Goal: Task Accomplishment & Management: Use online tool/utility

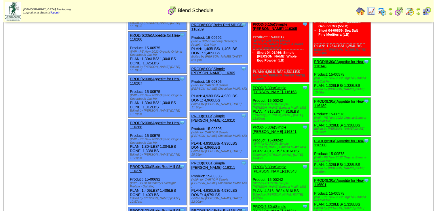
scroll to position [362, 0]
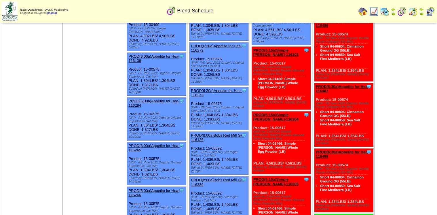
click at [134, 143] on link "PROD(6:00a)Appetite for Hea-116265" at bounding box center [153, 147] width 51 height 9
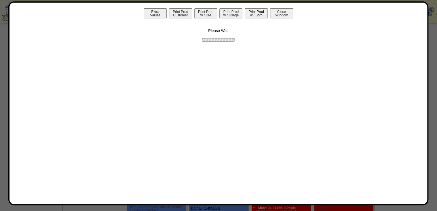
click at [261, 9] on button "Print Prod w / Both" at bounding box center [256, 13] width 23 height 10
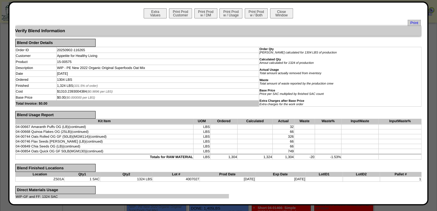
click at [412, 19] on div "Extra Values Print Prod Customer Print Prod w / DM Print Prod w / Usage Print P…" at bounding box center [218, 14] width 406 height 12
drag, startPoint x: 411, startPoint y: 22, endPoint x: 269, endPoint y: 44, distance: 144.1
click at [269, 44] on form "Verify Blend Information Blend Order Details Order ID 20250902-116265 Order Qty…" at bounding box center [218, 150] width 406 height 248
click at [413, 24] on span "Print" at bounding box center [413, 23] width 13 height 6
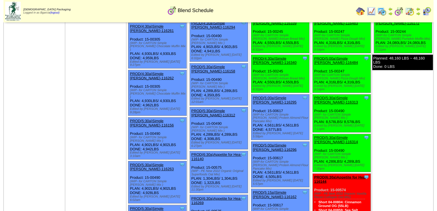
scroll to position [445, 0]
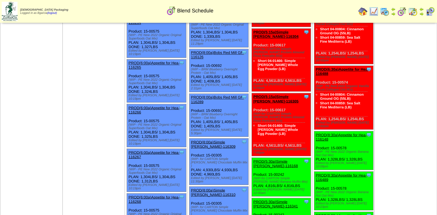
click at [198, 140] on link "PROD(8:00a)Simple [PERSON_NAME]-116309" at bounding box center [213, 144] width 45 height 9
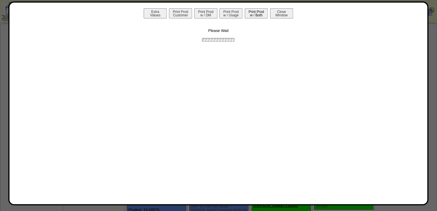
click at [250, 13] on button "Print Prod w / Both" at bounding box center [256, 13] width 23 height 10
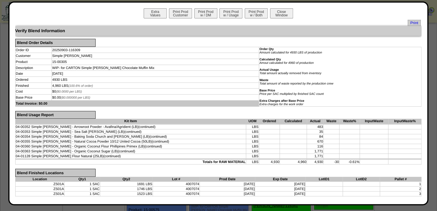
click at [412, 23] on span "Print" at bounding box center [413, 23] width 13 height 6
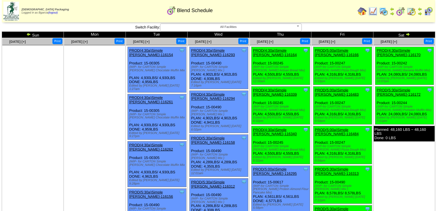
scroll to position [445, 0]
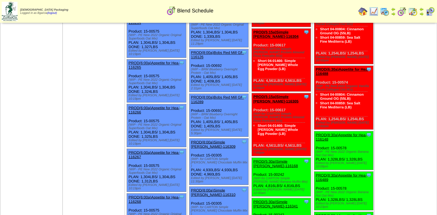
click at [193, 188] on link "PROD(8:00a)Simple [PERSON_NAME]-116310" at bounding box center [213, 192] width 45 height 9
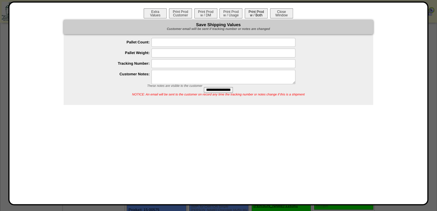
click at [253, 14] on button "Print Prod w / Both" at bounding box center [256, 13] width 23 height 10
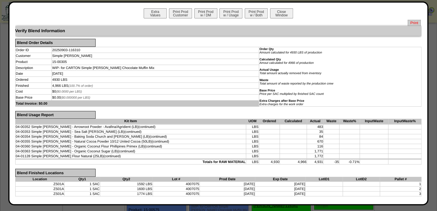
click at [408, 24] on span "Print" at bounding box center [413, 23] width 13 height 6
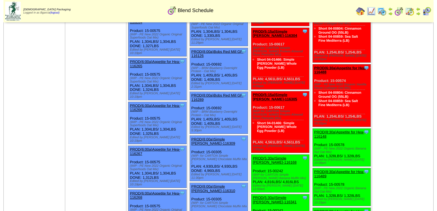
scroll to position [491, 0]
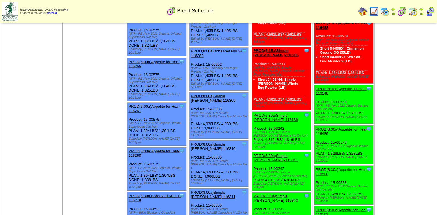
click at [199, 190] on link "PROD(8:00a)Simple [PERSON_NAME]-116311" at bounding box center [213, 194] width 45 height 9
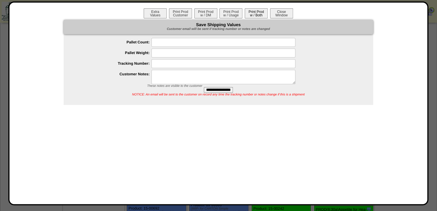
click at [251, 14] on button "Print Prod w / Both" at bounding box center [256, 13] width 23 height 10
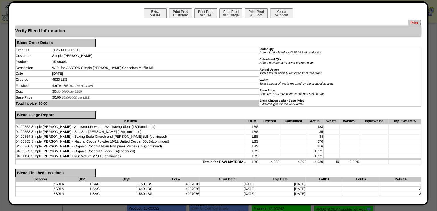
click at [411, 23] on span "Print" at bounding box center [413, 23] width 13 height 6
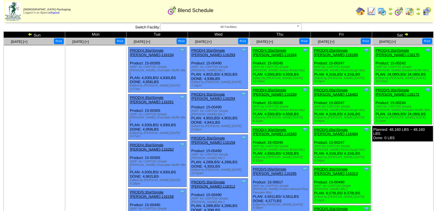
scroll to position [114, 0]
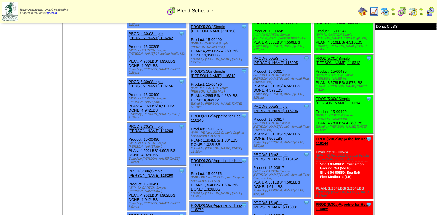
click at [197, 114] on link "PROD(6:30a)Appetite for Hea-116140" at bounding box center [216, 118] width 51 height 9
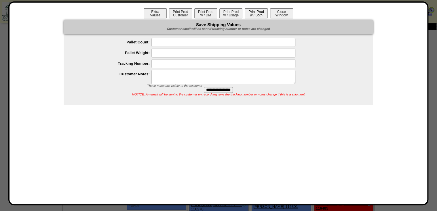
click at [261, 11] on button "Print Prod w / Both" at bounding box center [256, 13] width 23 height 10
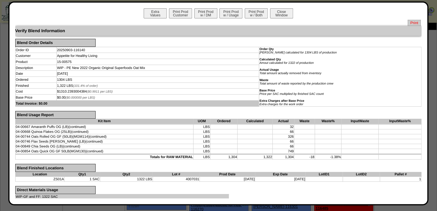
click at [407, 21] on span "Print" at bounding box center [413, 23] width 13 height 6
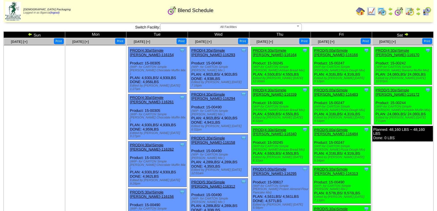
scroll to position [1189, 0]
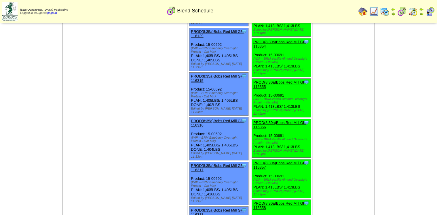
click at [207, 208] on div "PROD(8:35a)Bobs Red Mill GF-116318" at bounding box center [218, 212] width 55 height 9
click at [206, 208] on link "PROD(8:35a)Bobs Red Mill GF-116318" at bounding box center [217, 212] width 53 height 9
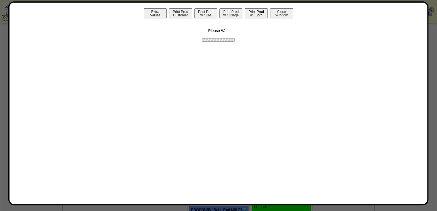
click at [261, 12] on button "Print Prod w / Both" at bounding box center [256, 13] width 23 height 10
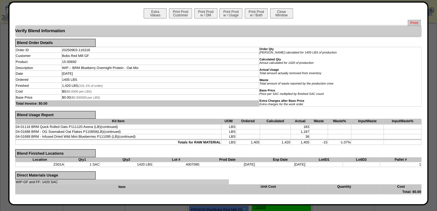
click at [408, 22] on span "Print" at bounding box center [413, 23] width 13 height 6
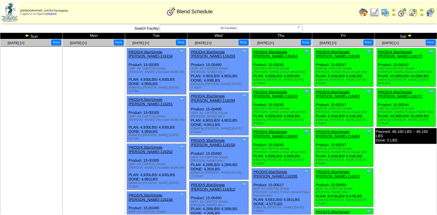
scroll to position [1189, 0]
